Goal: Register for event/course

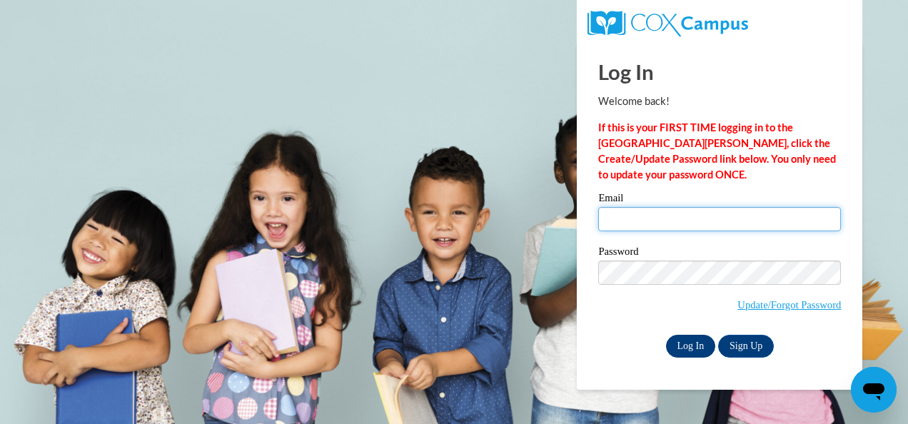
type input "vgreeson2@daltonstate.edu"
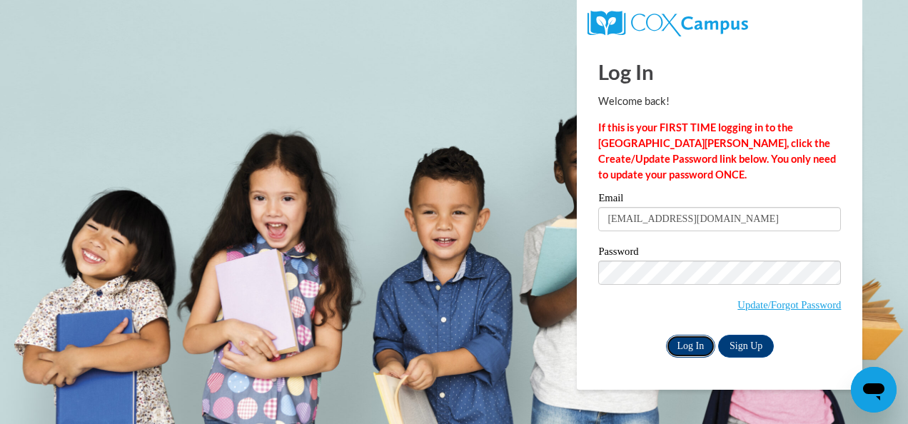
click at [684, 347] on input "Log In" at bounding box center [691, 346] width 50 height 23
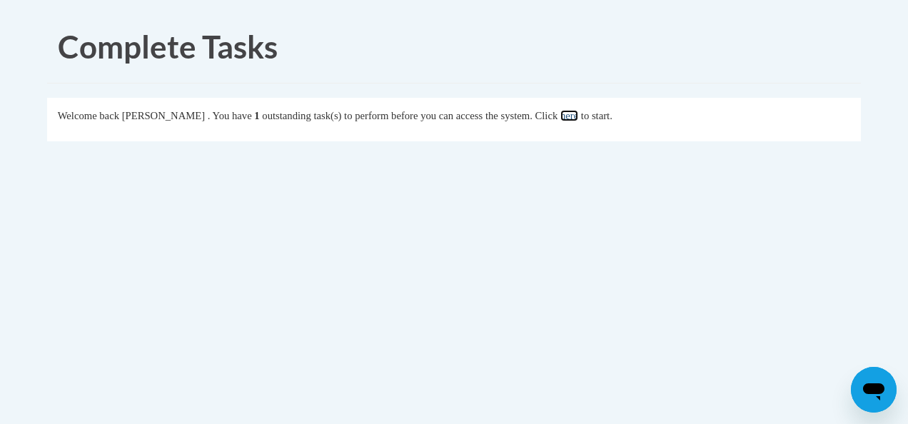
click at [578, 110] on link "here" at bounding box center [570, 115] width 18 height 11
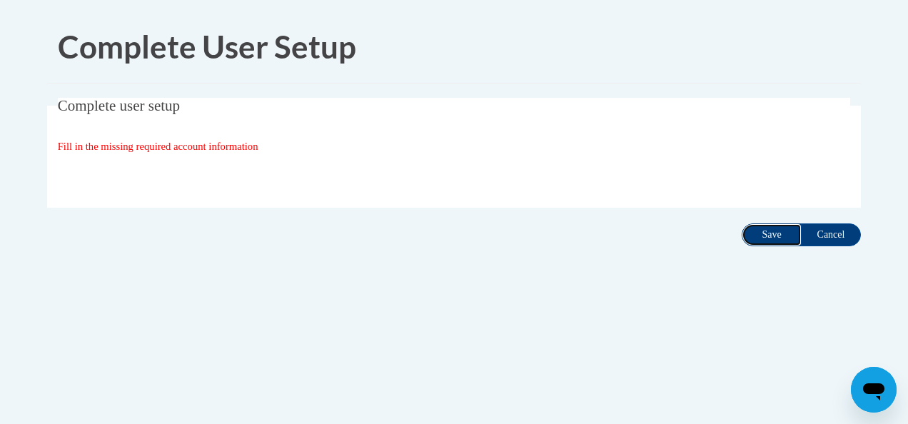
click at [771, 238] on input "Save" at bounding box center [772, 235] width 60 height 23
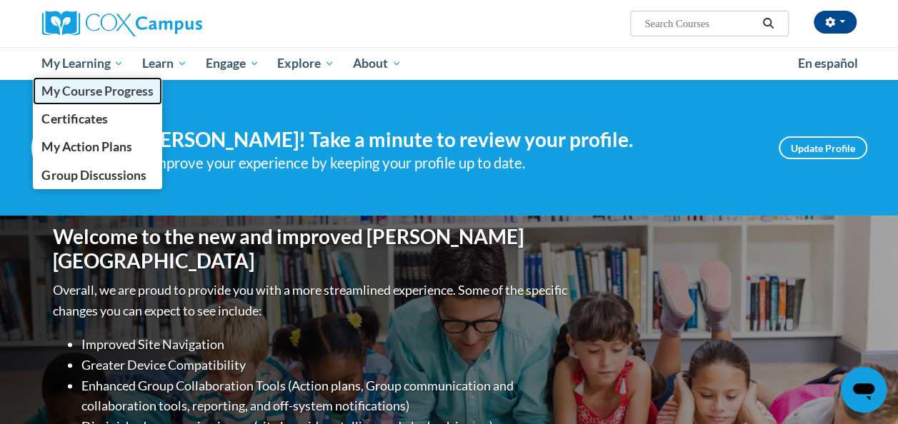
click at [131, 101] on link "My Course Progress" at bounding box center [98, 91] width 130 height 28
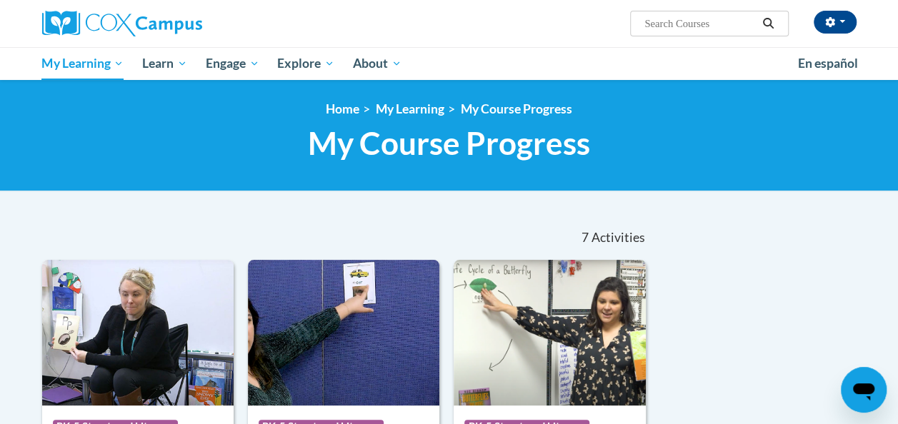
click at [708, 24] on input "Search..." at bounding box center [700, 23] width 114 height 17
type input "print awareness"
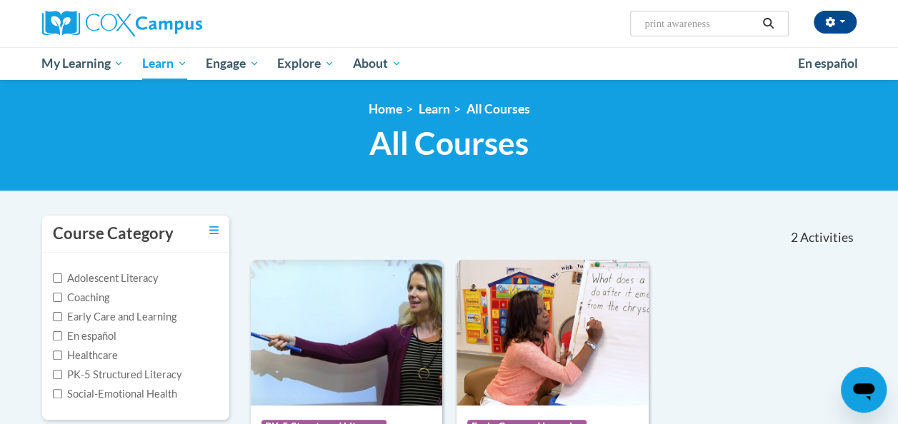
click at [724, 13] on span "Search Search... print awareness" at bounding box center [709, 24] width 158 height 26
click at [731, 21] on input "print awareness" at bounding box center [700, 23] width 114 height 17
type input "p"
type input "early literacy"
click at [771, 29] on button "Search" at bounding box center [767, 23] width 21 height 17
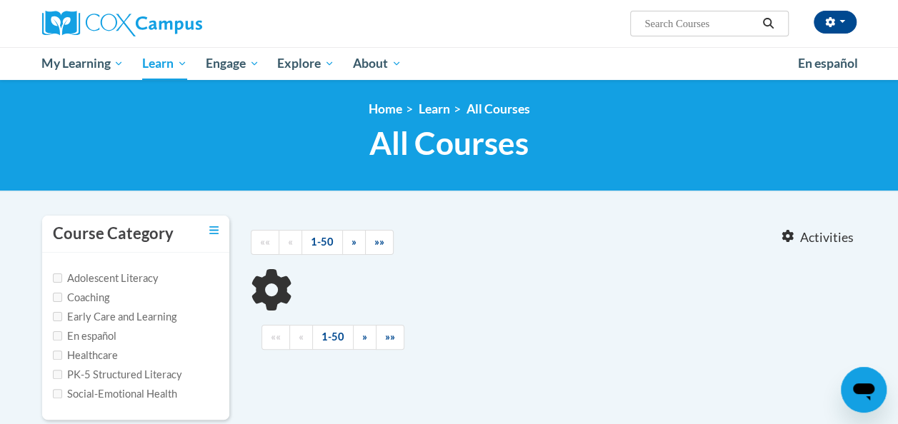
type input "early literacy"
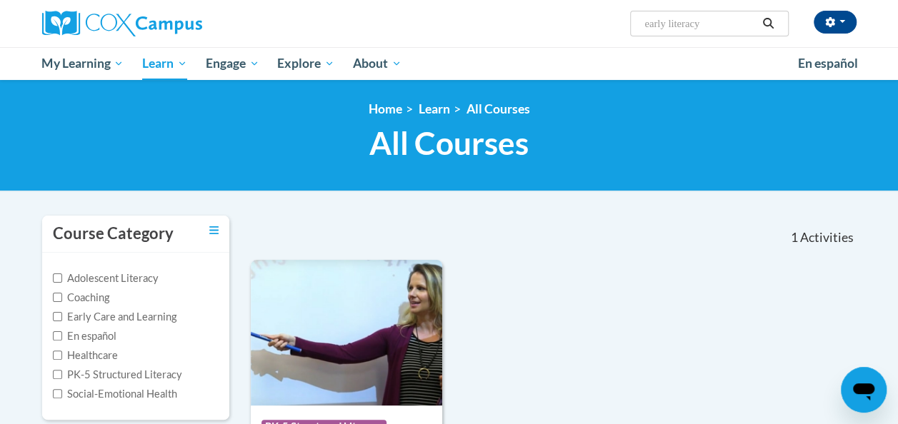
scroll to position [143, 0]
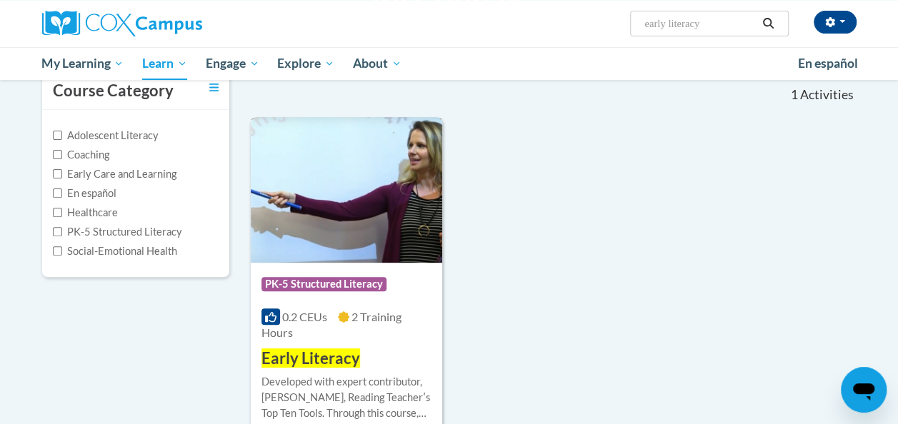
click at [371, 367] on div "Course Category: PK-5 Structured Literacy 0.2 CEUs 2 Training Hours COURSE Earl…" at bounding box center [346, 316] width 191 height 107
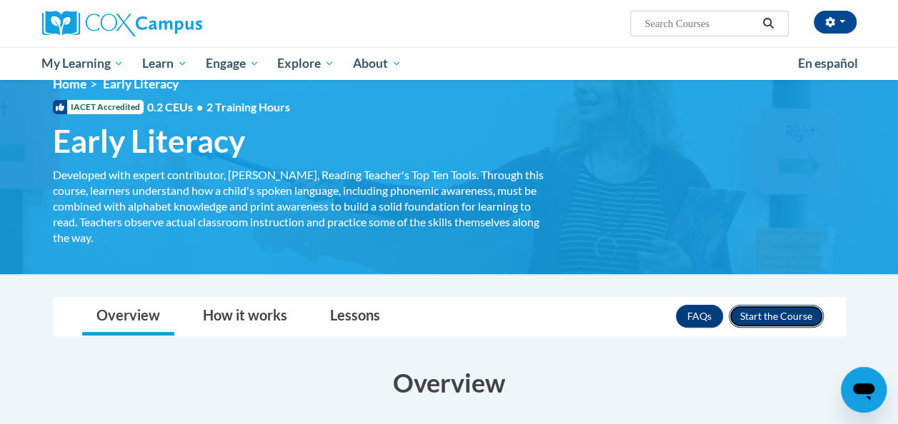
click at [814, 319] on button "Enroll" at bounding box center [775, 316] width 95 height 23
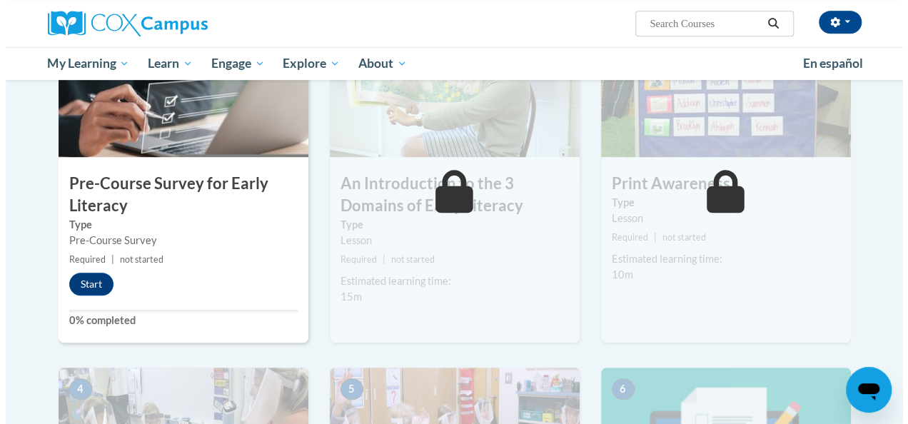
scroll to position [358, 0]
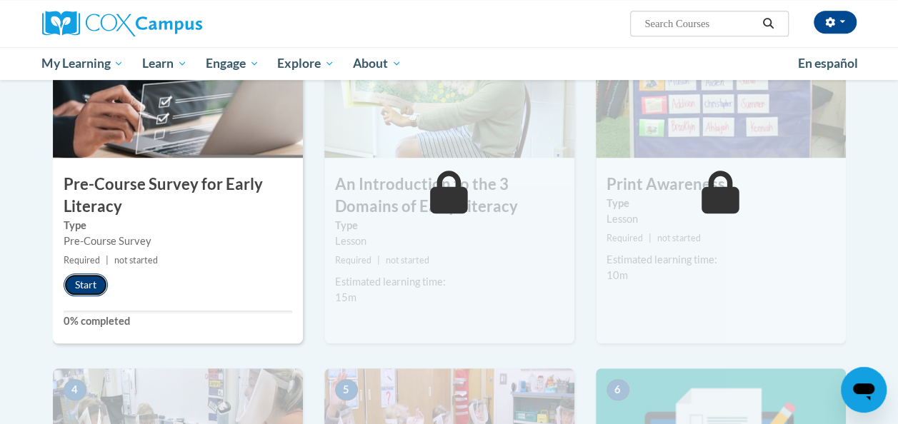
click at [77, 291] on button "Start" at bounding box center [86, 285] width 44 height 23
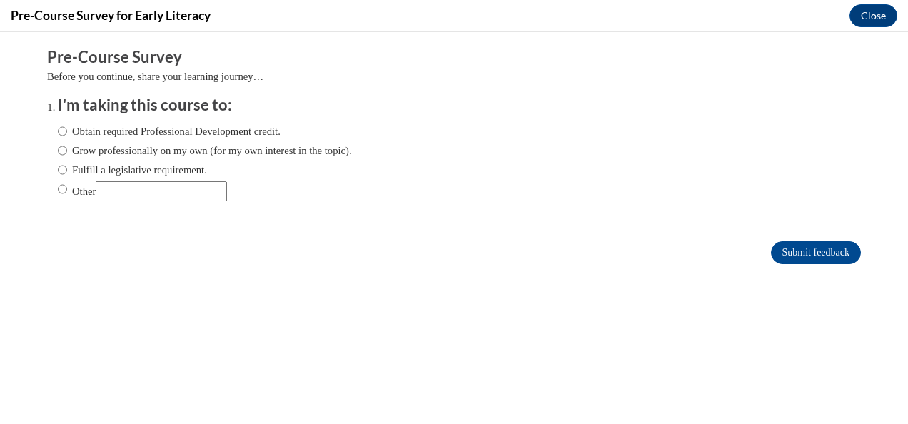
scroll to position [0, 0]
click at [139, 159] on div "Obtain required Professional Development credit. Grow professionally on my own …" at bounding box center [205, 162] width 294 height 92
click at [60, 154] on label "Grow professionally on my own (for my own interest in the topic)." at bounding box center [205, 151] width 294 height 16
click at [60, 154] on input "Grow professionally on my own (for my own interest in the topic)." at bounding box center [62, 151] width 9 height 16
radio input "true"
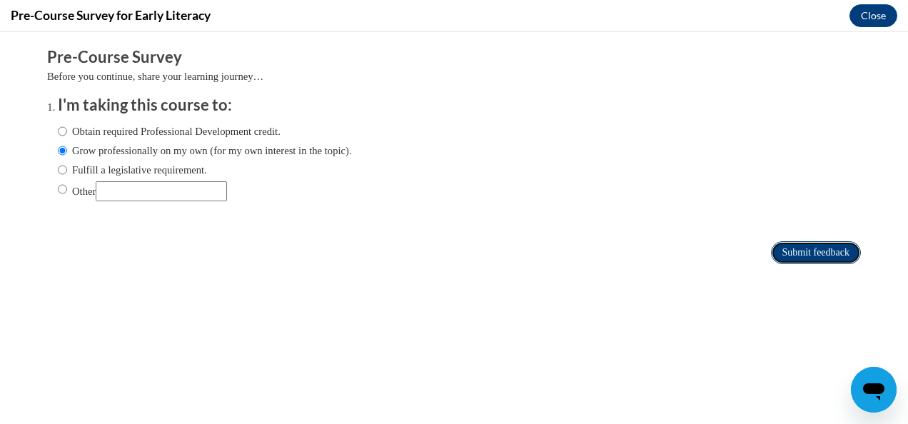
click at [822, 254] on input "Submit feedback" at bounding box center [816, 252] width 90 height 23
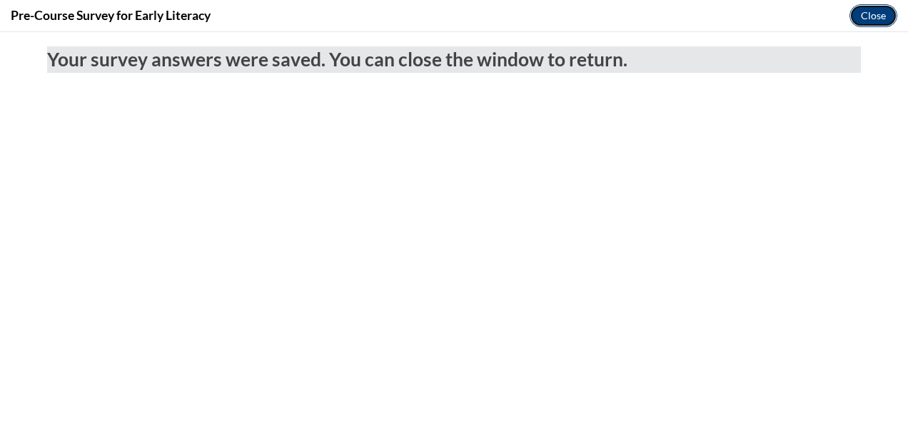
click at [874, 12] on button "Close" at bounding box center [874, 15] width 48 height 23
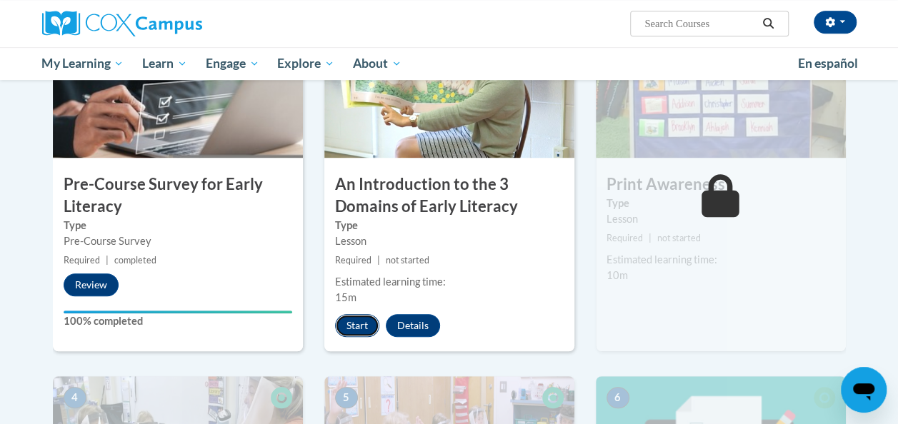
click at [363, 314] on button "Start" at bounding box center [357, 325] width 44 height 23
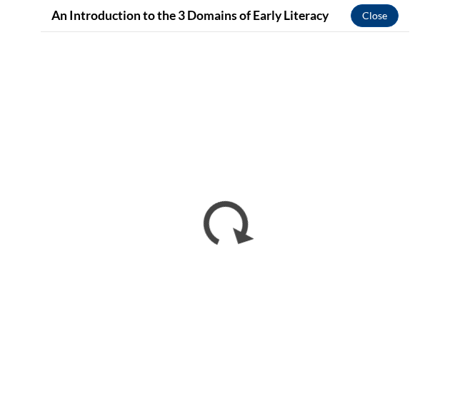
scroll to position [358, 0]
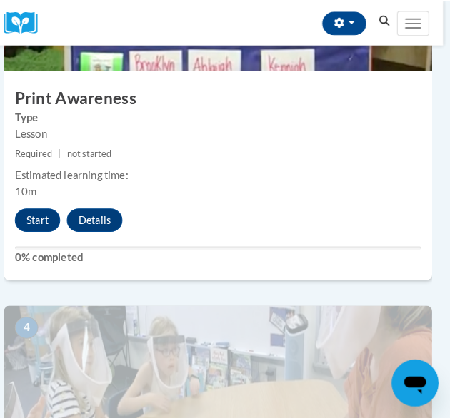
scroll to position [1109, 7]
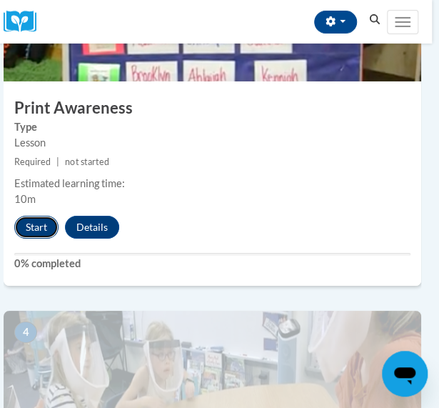
click at [36, 218] on button "Start" at bounding box center [36, 227] width 44 height 23
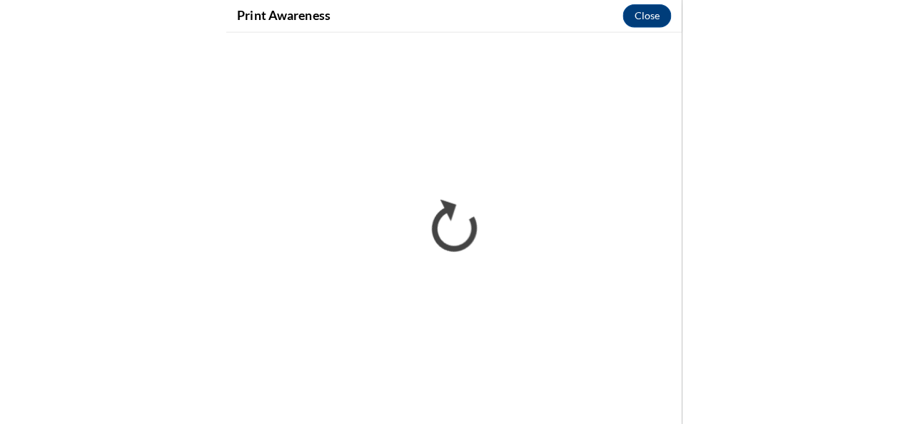
scroll to position [1011, 0]
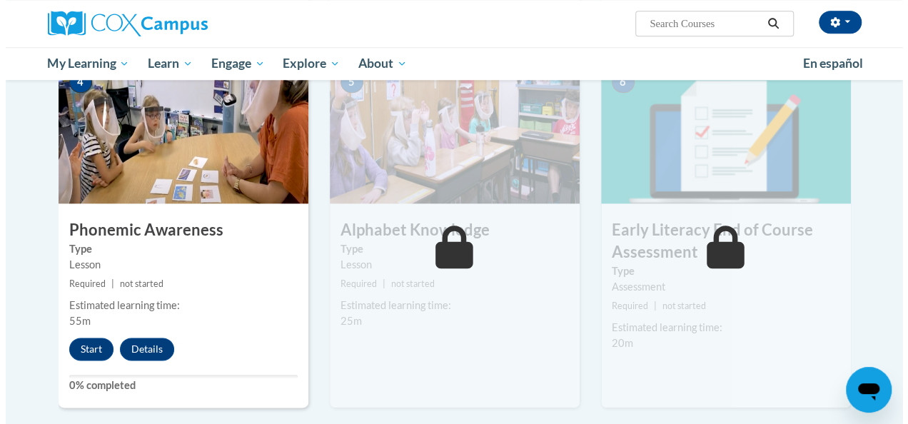
scroll to position [882, 0]
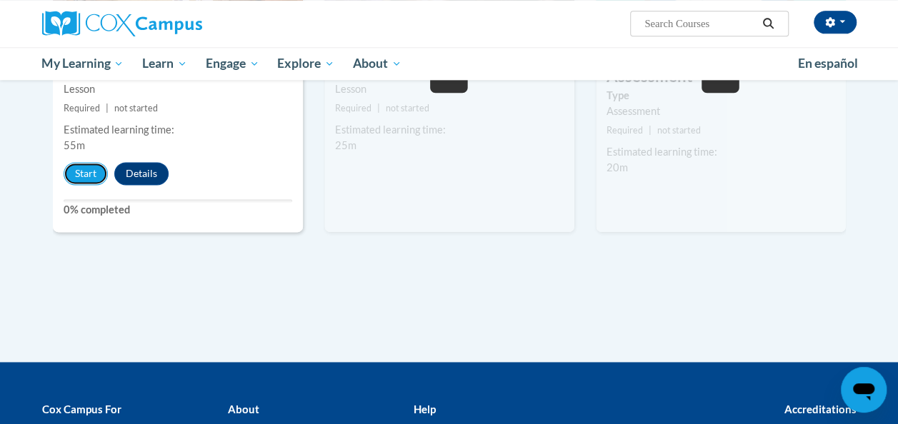
click at [71, 173] on button "Start" at bounding box center [86, 173] width 44 height 23
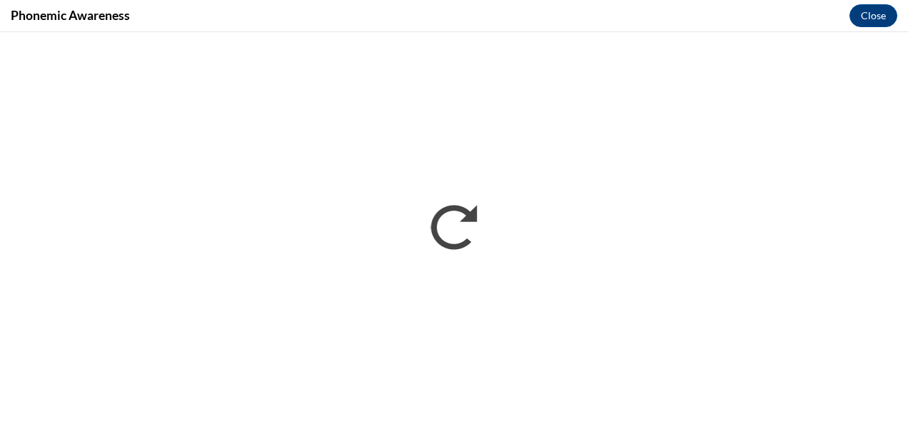
scroll to position [0, 0]
click at [865, 14] on button "Close" at bounding box center [874, 15] width 48 height 23
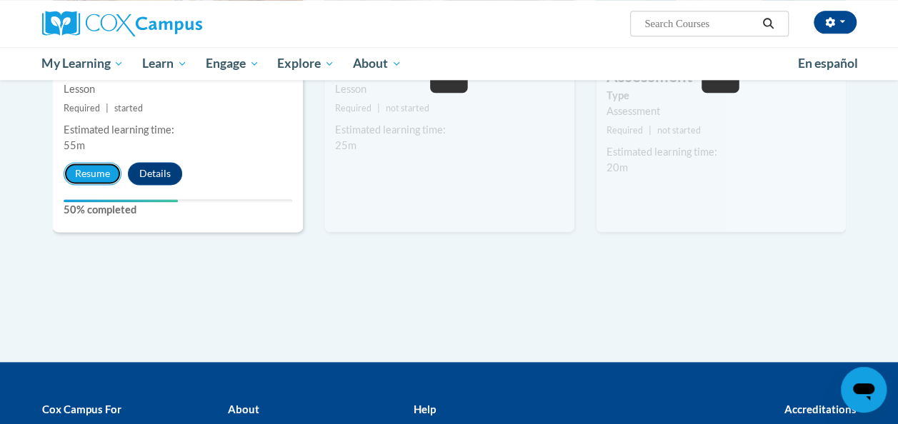
click at [77, 183] on button "Resume" at bounding box center [93, 173] width 58 height 23
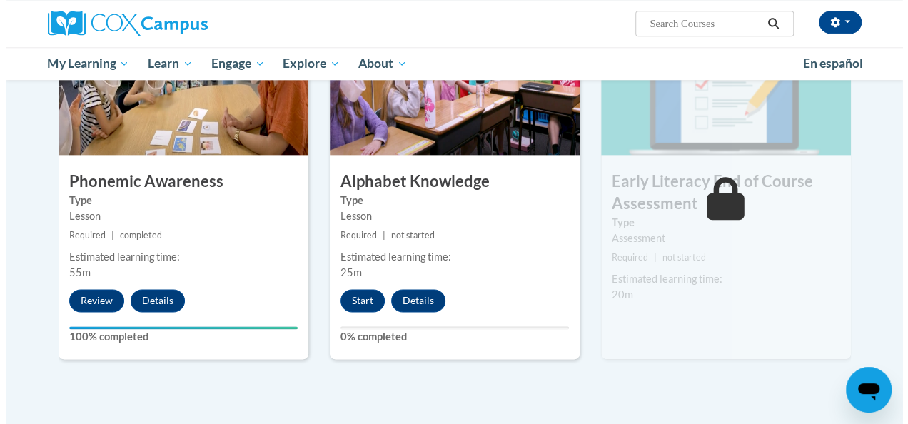
scroll to position [735, 0]
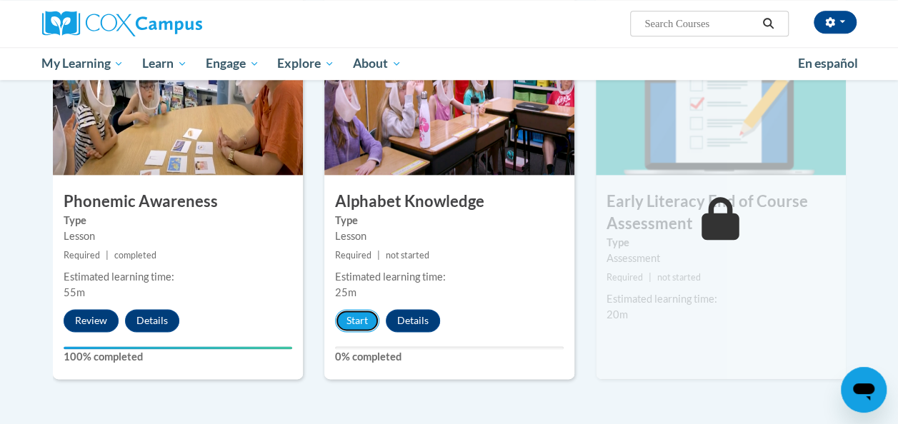
click at [361, 316] on button "Start" at bounding box center [357, 320] width 44 height 23
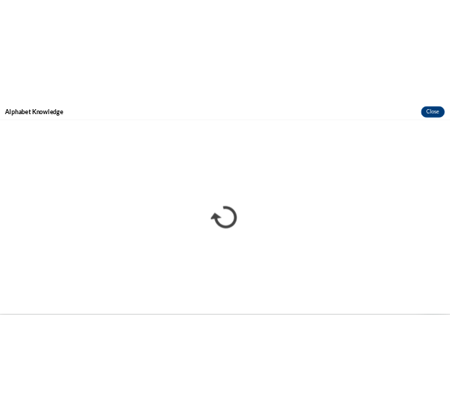
scroll to position [0, 0]
